Goal: Information Seeking & Learning: Find specific fact

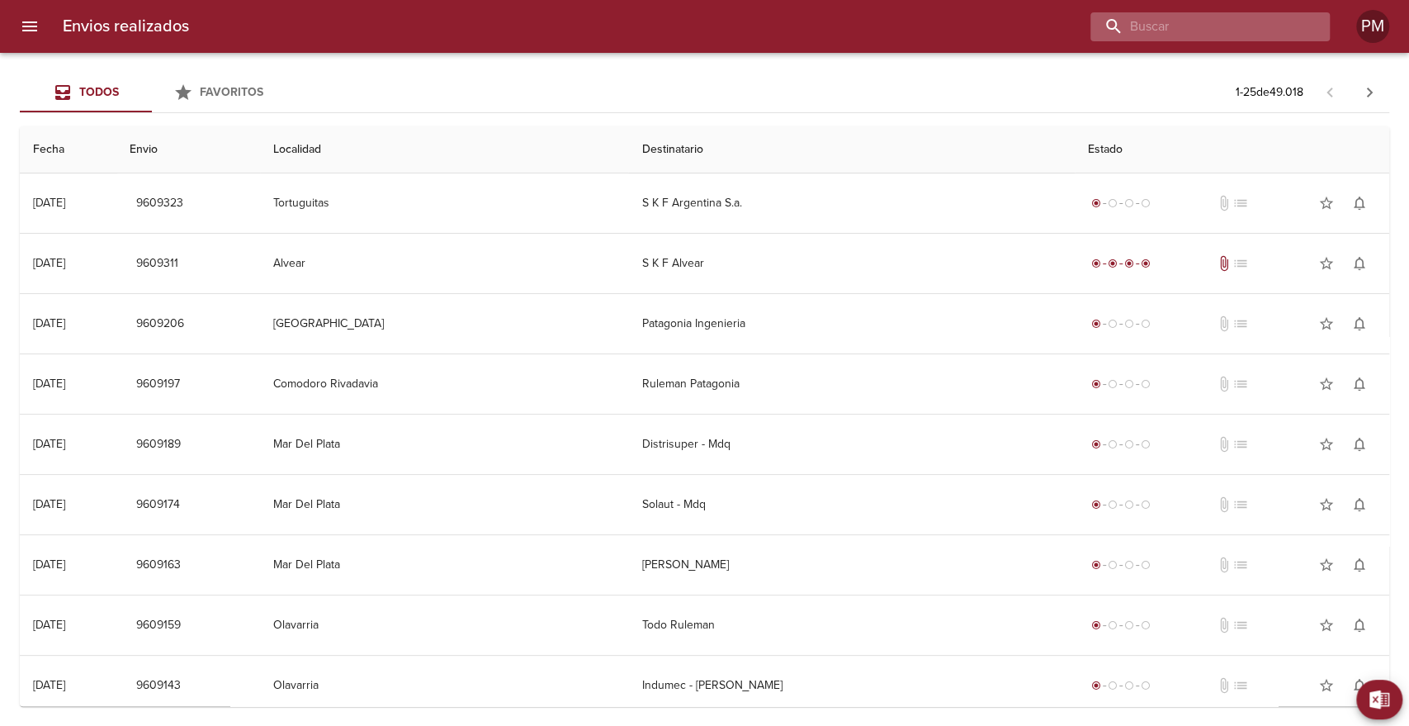
click at [1234, 22] on input "buscar" at bounding box center [1196, 26] width 211 height 29
type input "papel [DEMOGRAPHIC_DATA]"
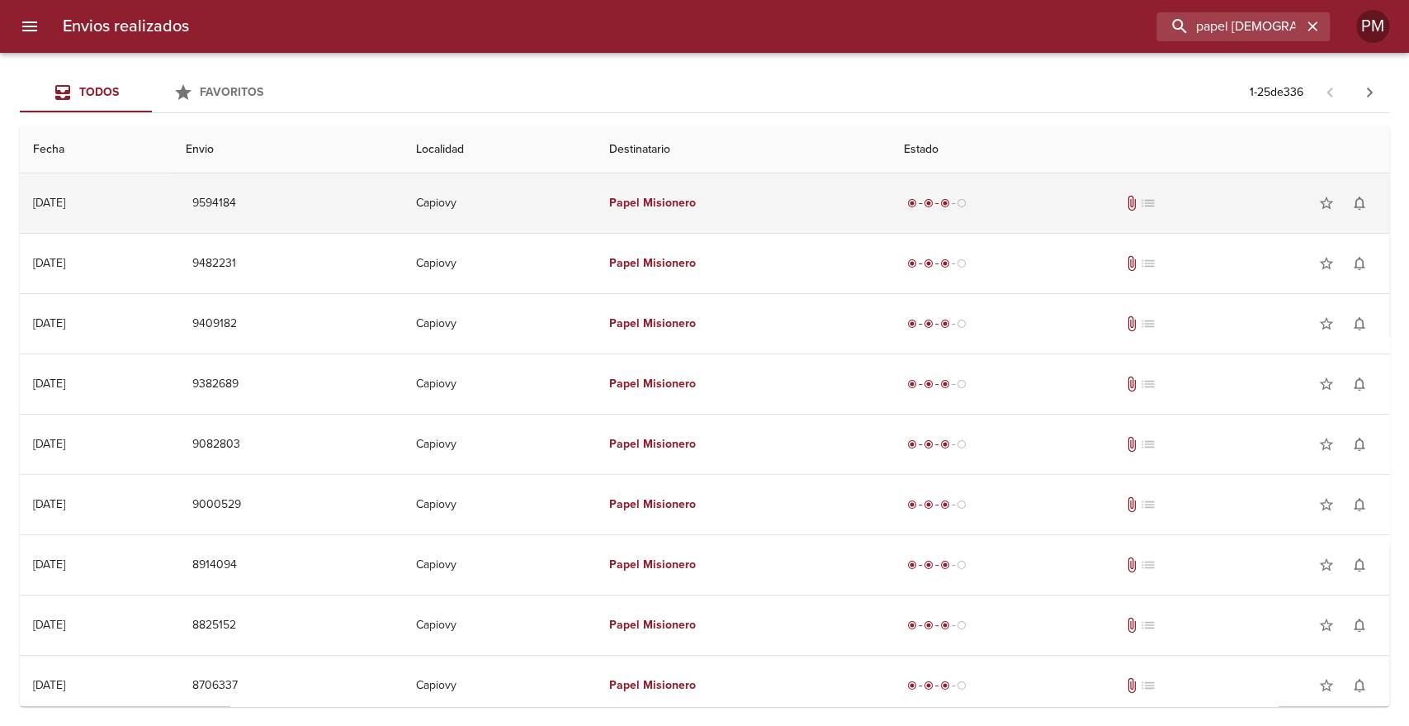
click at [798, 215] on td "Papel Misionero" at bounding box center [743, 202] width 295 height 59
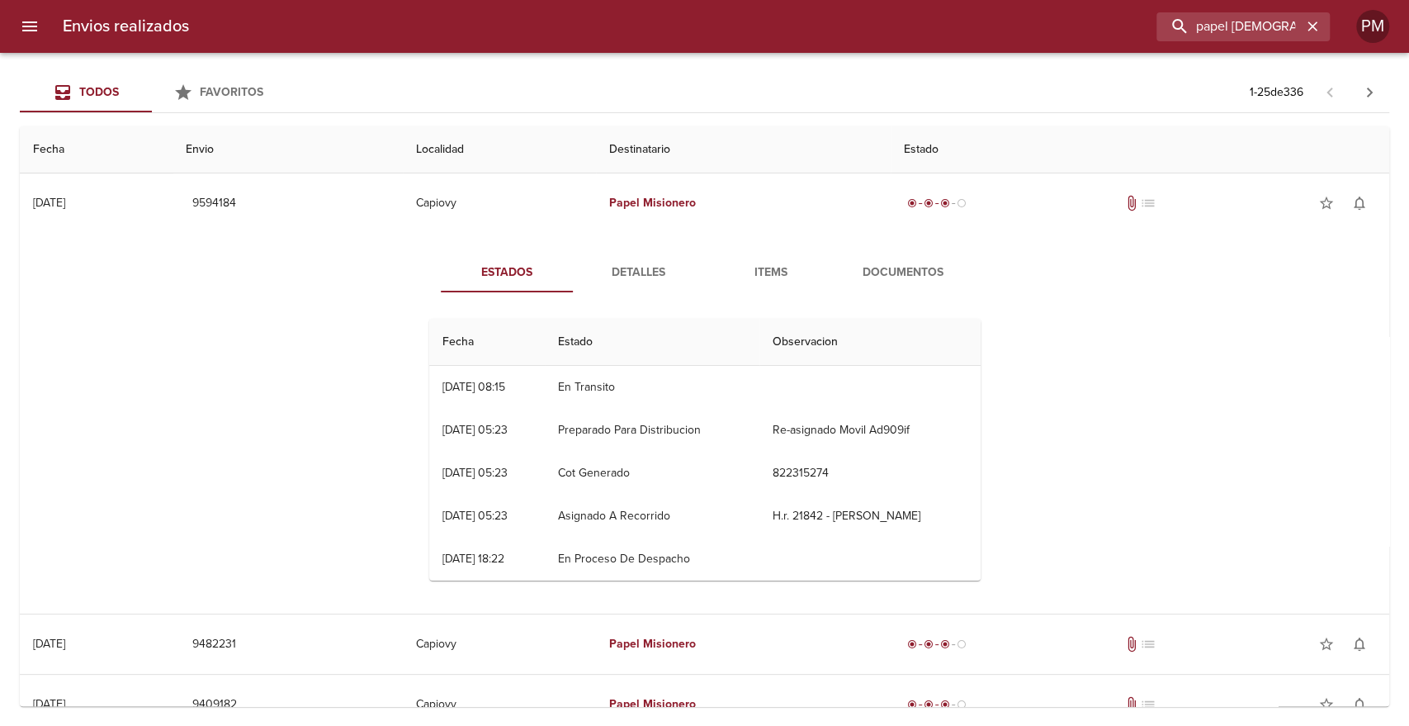
click at [897, 271] on span "Documentos" at bounding box center [903, 273] width 112 height 21
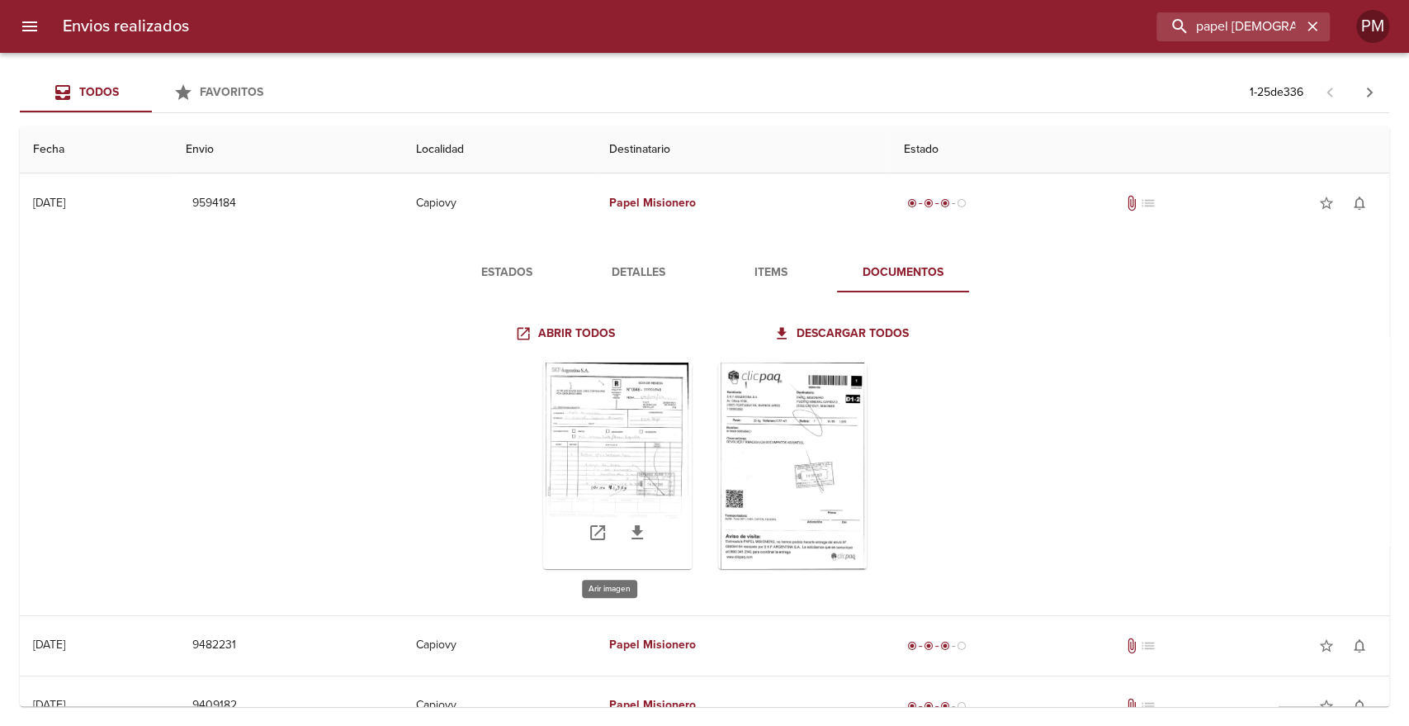
click at [638, 441] on div "Tabla de envíos del cliente" at bounding box center [617, 465] width 149 height 206
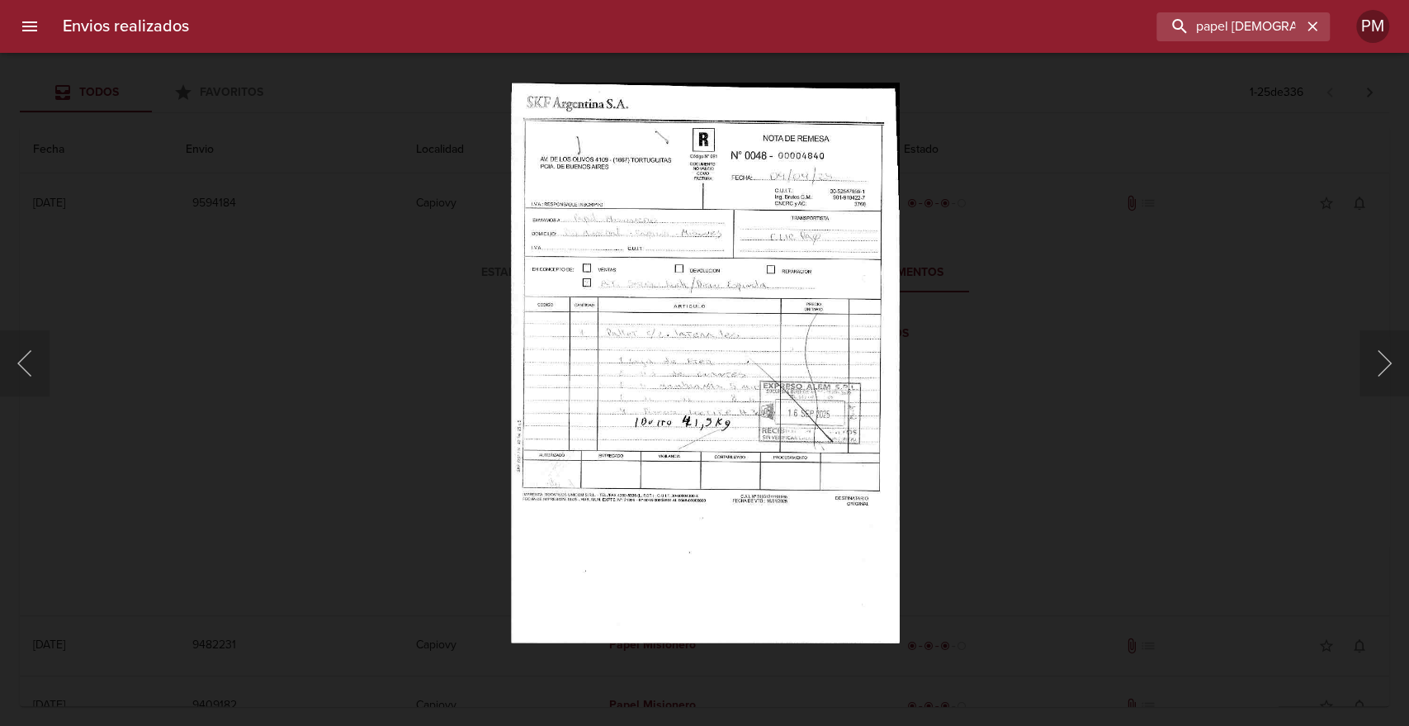
click at [723, 381] on img "Lightbox" at bounding box center [704, 363] width 389 height 561
click at [734, 329] on img "Lightbox" at bounding box center [704, 363] width 389 height 561
click at [1391, 356] on button "Siguiente" at bounding box center [1385, 363] width 50 height 66
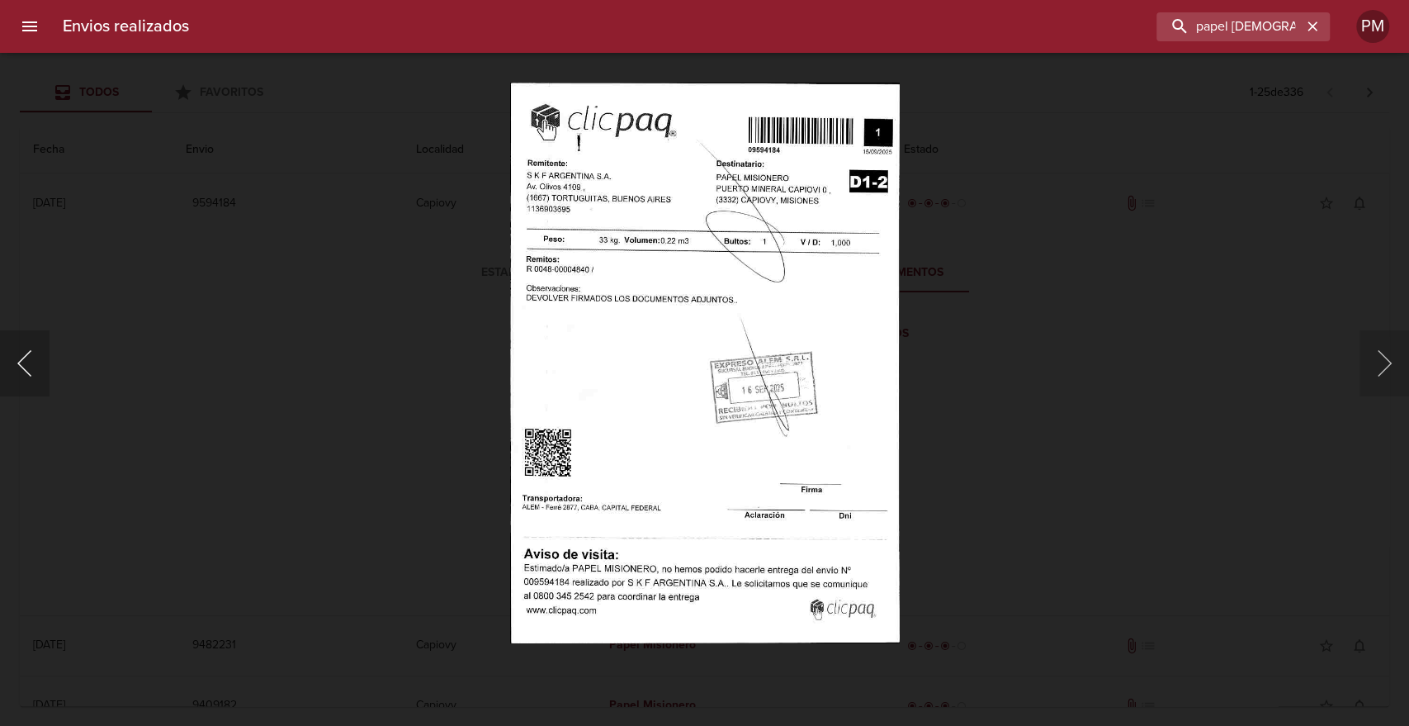
click at [31, 367] on button "Anterior" at bounding box center [25, 363] width 50 height 66
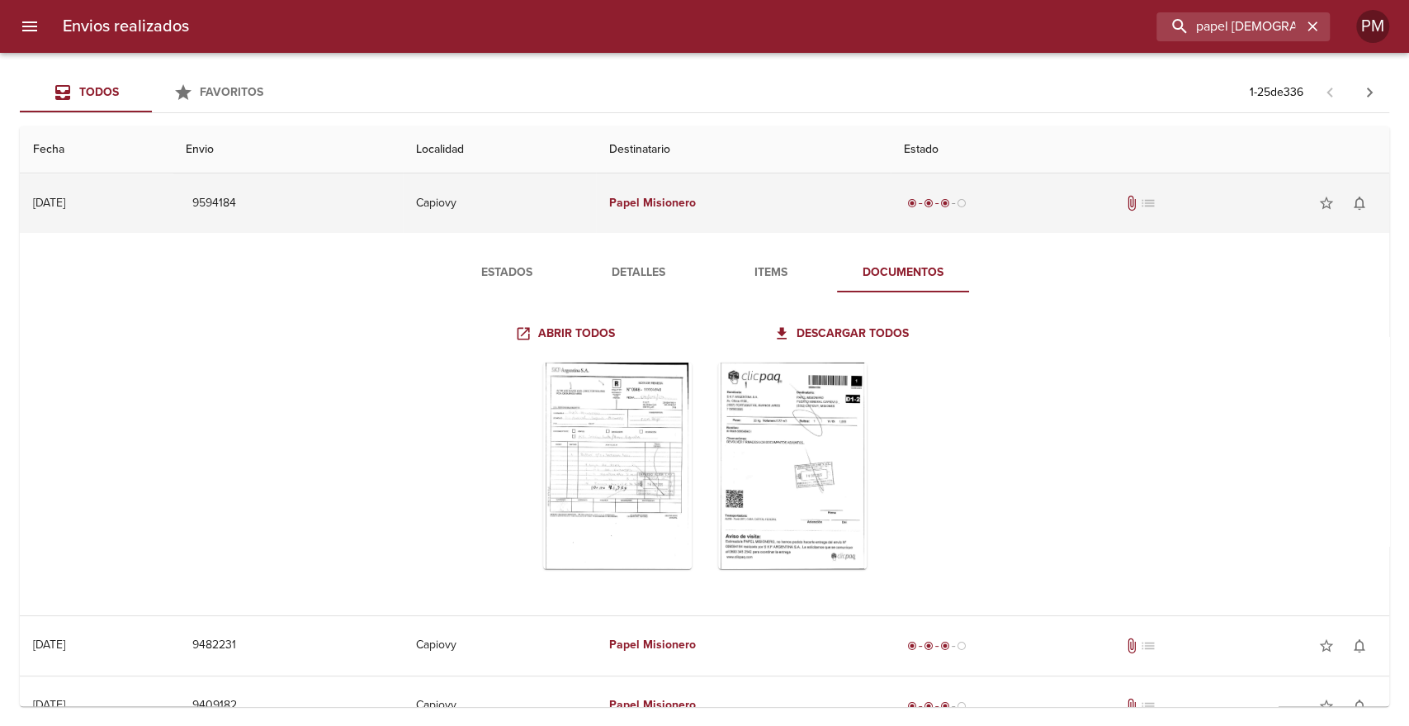
click at [836, 207] on td "Papel Misionero" at bounding box center [743, 202] width 295 height 59
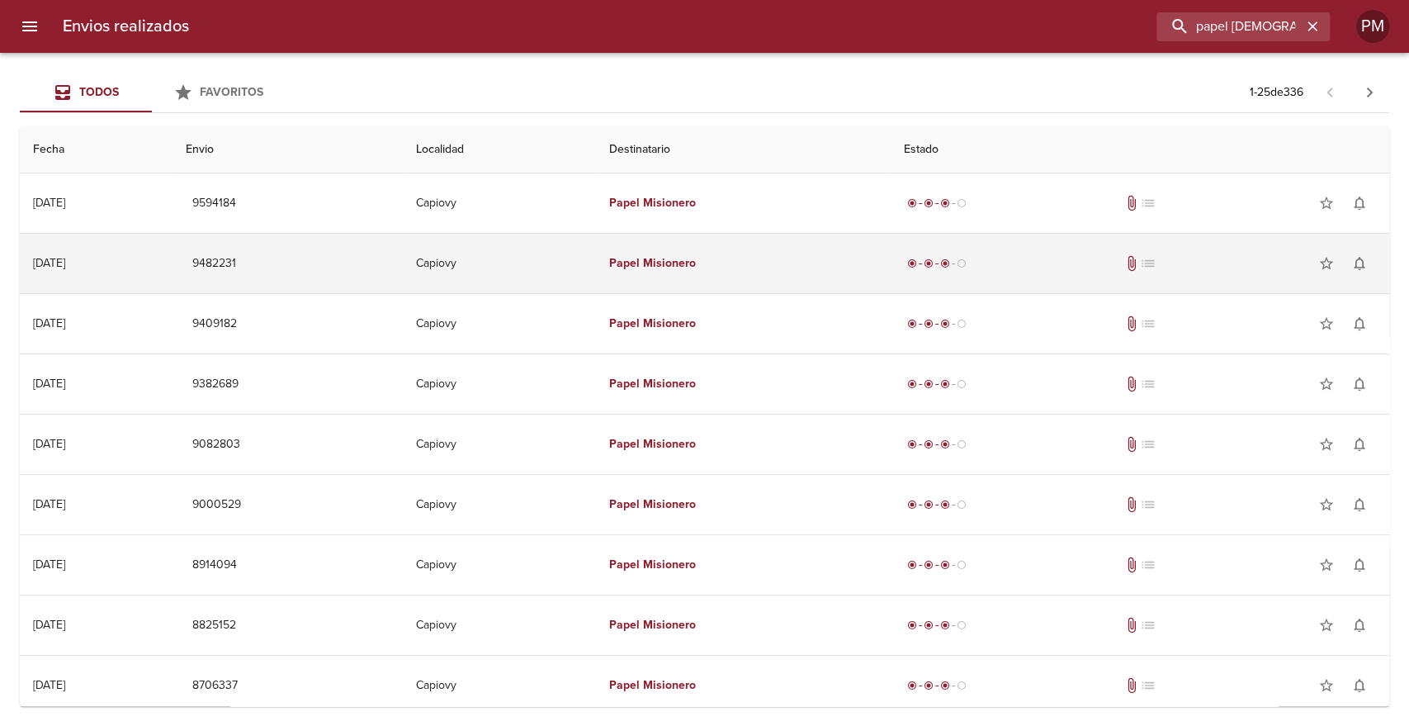
click at [736, 266] on td "Papel Misionero" at bounding box center [743, 263] width 295 height 59
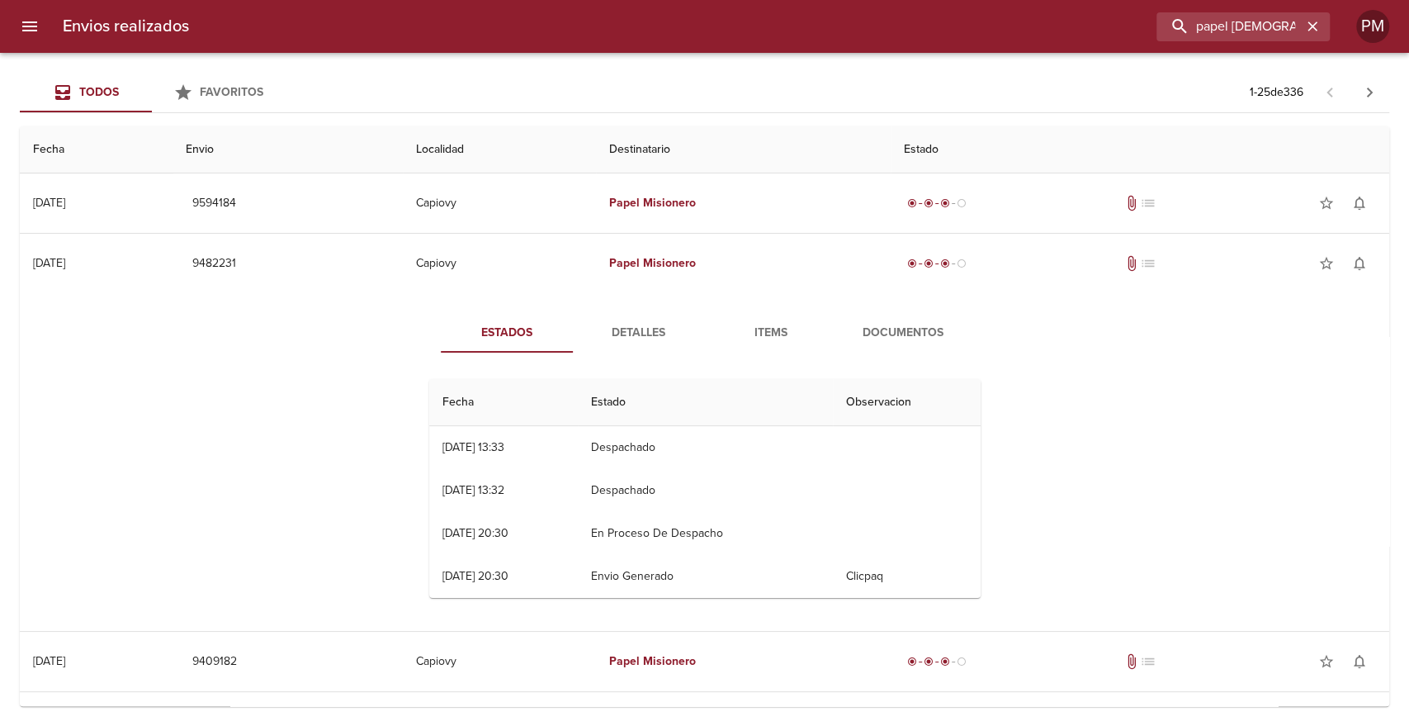
click at [888, 332] on span "Documentos" at bounding box center [903, 333] width 112 height 21
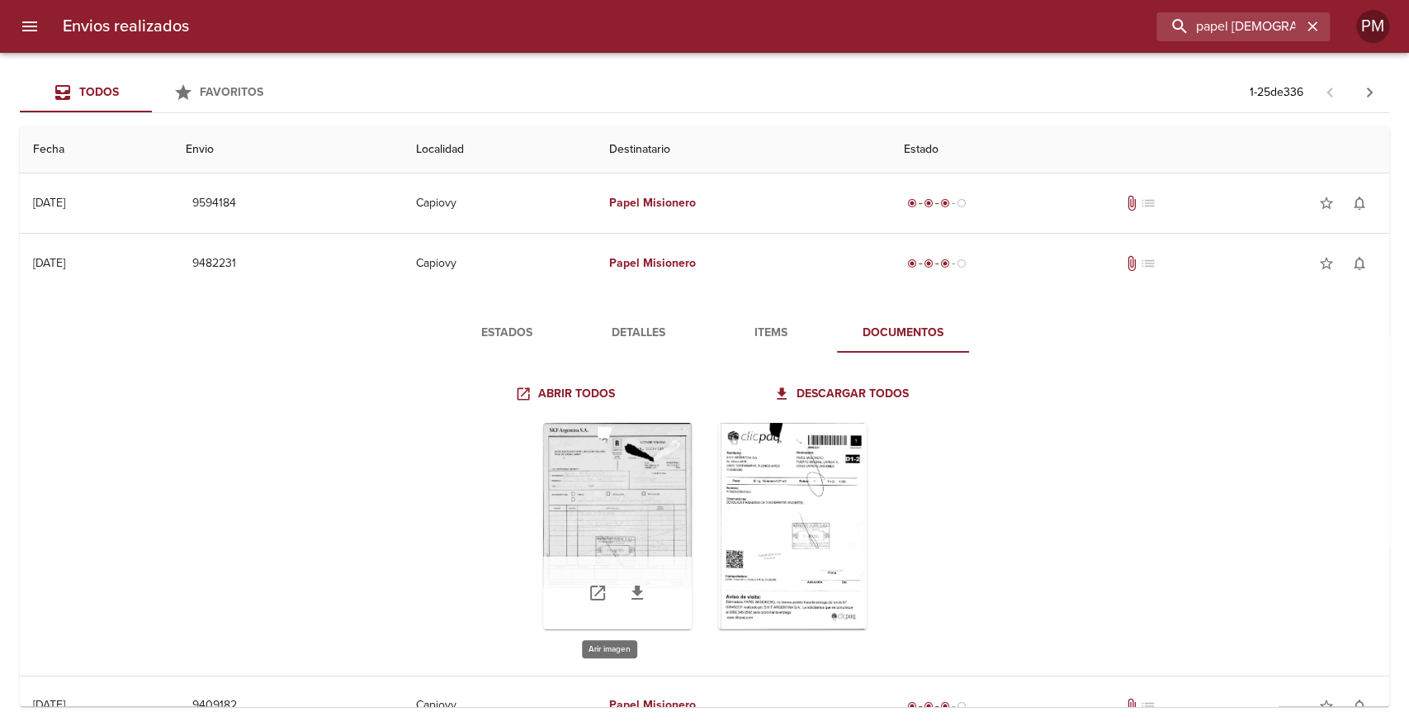
click at [627, 514] on div "Tabla de envíos del cliente" at bounding box center [617, 526] width 149 height 206
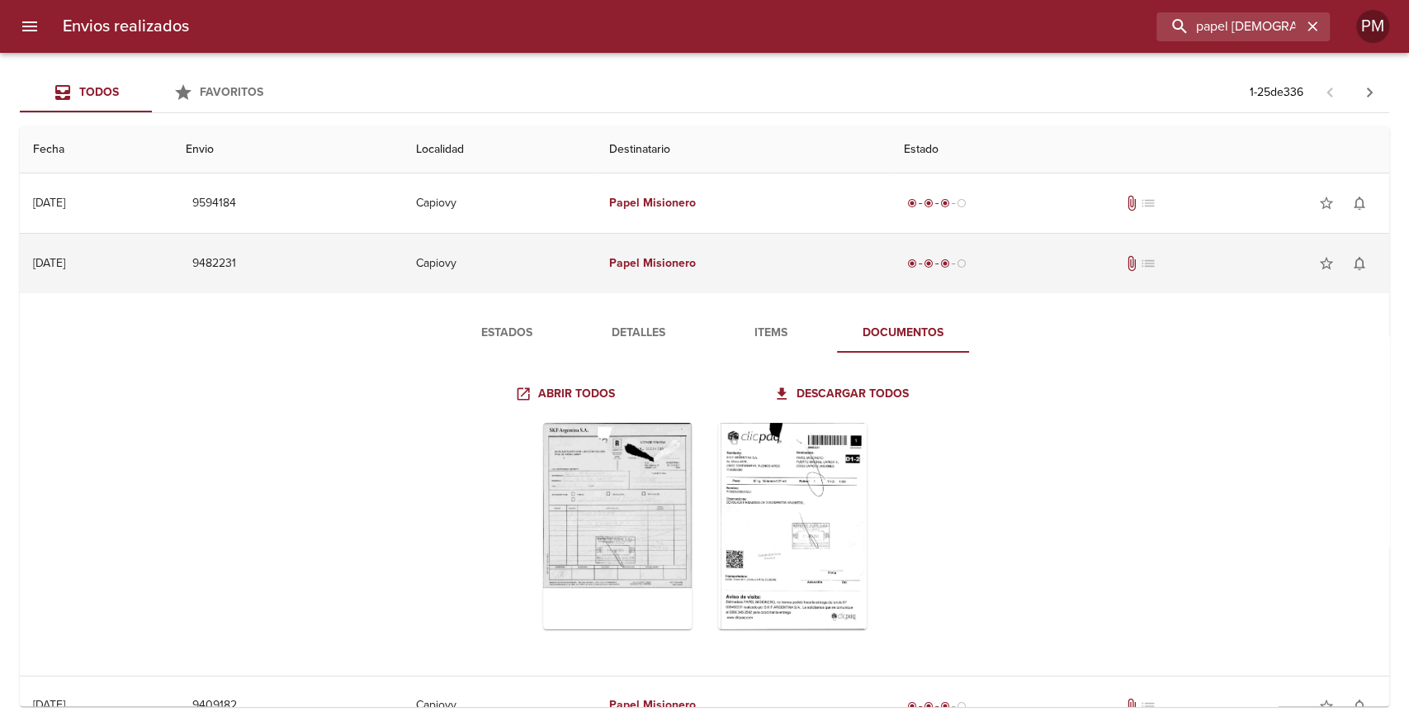
click at [696, 267] on em "Misionero" at bounding box center [669, 263] width 53 height 14
